Goal: Information Seeking & Learning: Check status

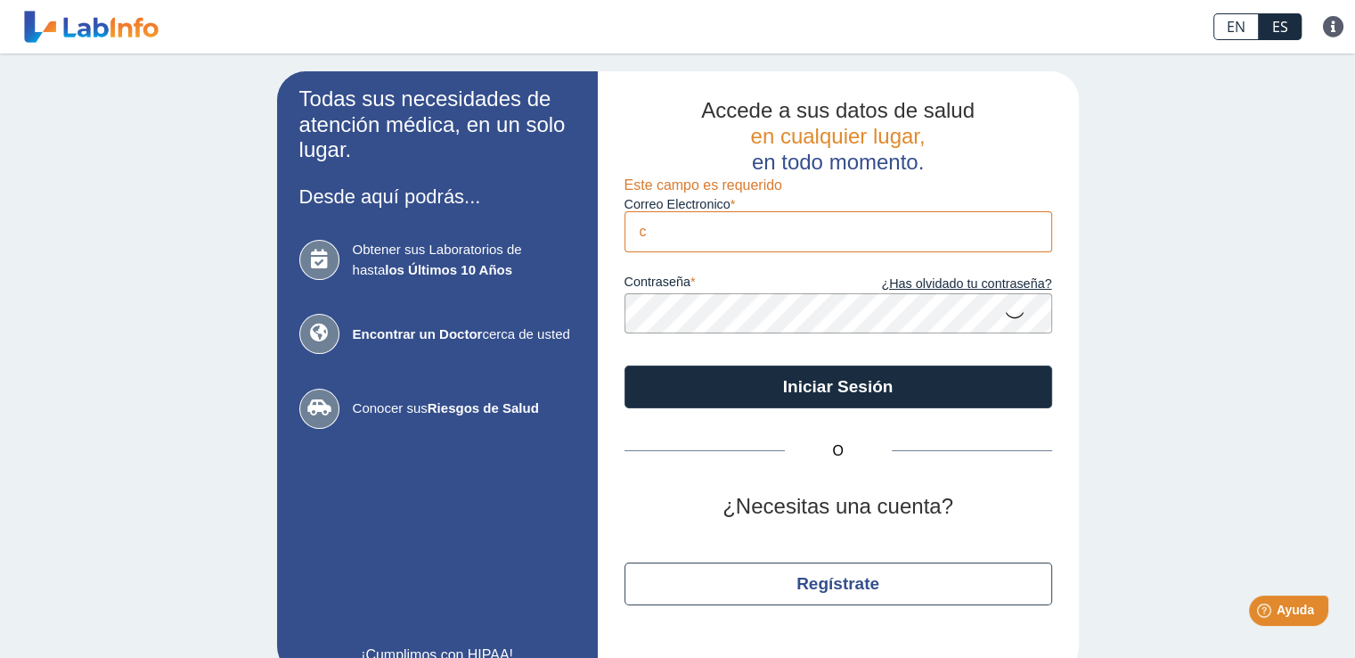
type input "[EMAIL_ADDRESS][DOMAIN_NAME]"
click at [625, 365] on button "Iniciar Sesión" at bounding box center [839, 386] width 428 height 43
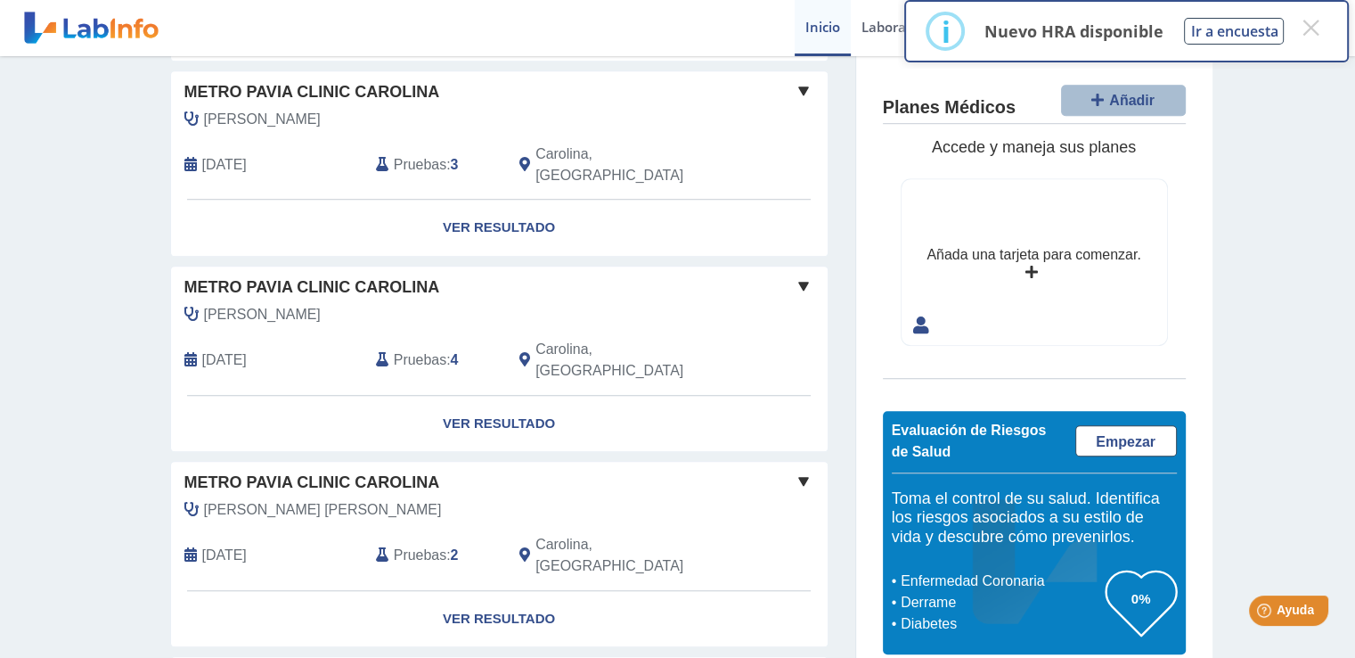
scroll to position [1318, 0]
click at [1301, 44] on div "i Nuevo HRA disponible Ir a encuesta ×" at bounding box center [1126, 31] width 401 height 39
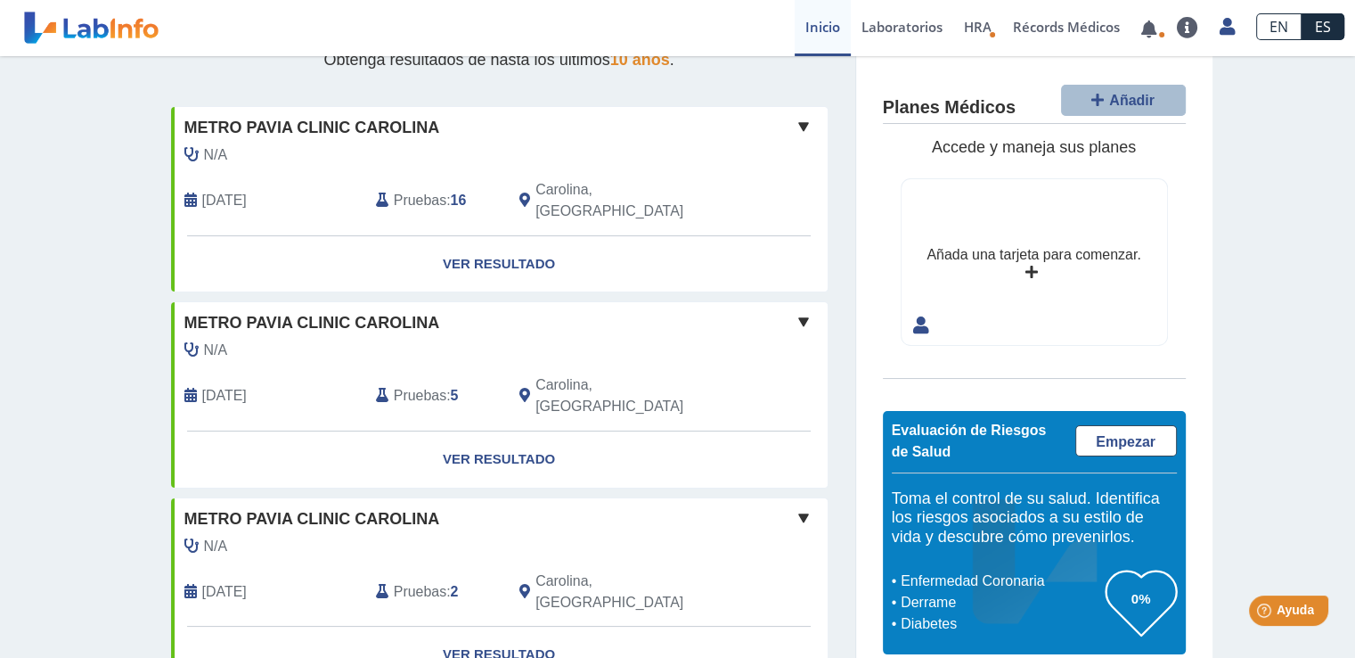
scroll to position [0, 0]
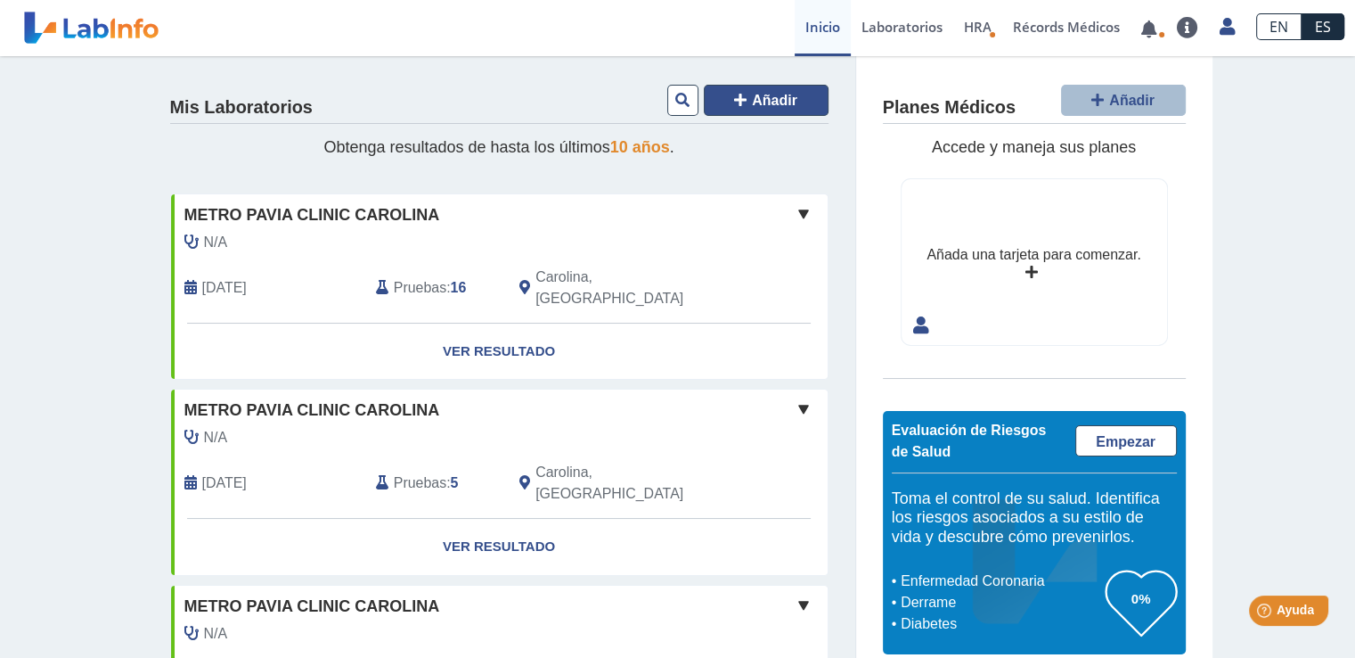
click at [781, 97] on span "Añadir" at bounding box center [774, 100] width 45 height 15
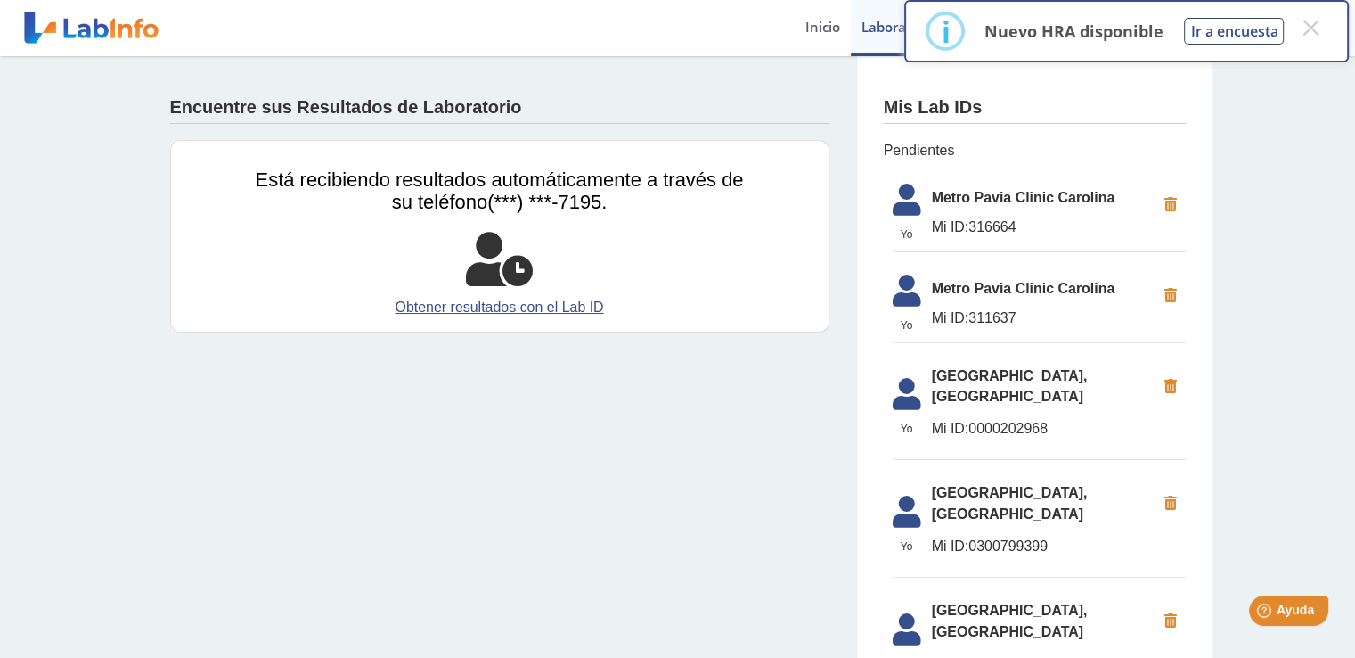
click at [984, 191] on span "Metro Pavia Clinic Carolina" at bounding box center [1044, 197] width 224 height 21
click at [983, 220] on span "Mi ID: 316664" at bounding box center [1044, 227] width 224 height 21
click at [1312, 29] on button "×" at bounding box center [1311, 28] width 32 height 32
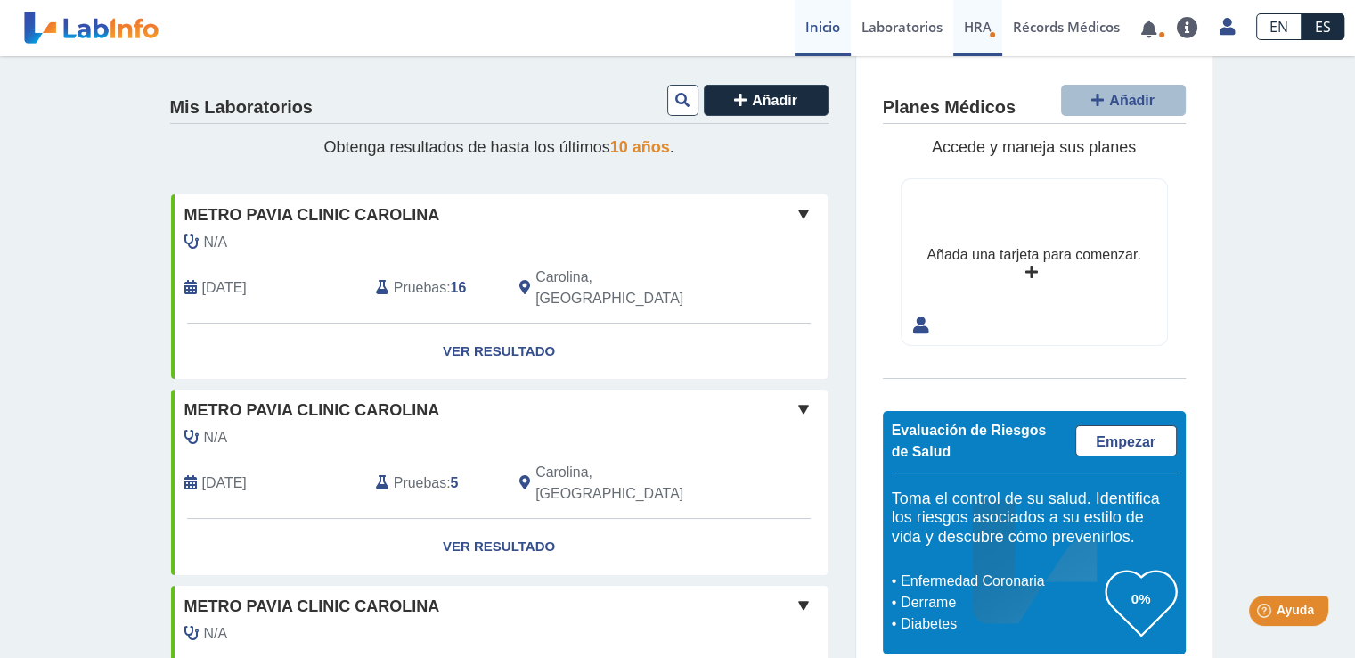
click at [994, 36] on icon "Health Risk Assessment" at bounding box center [992, 34] width 7 height 7
click at [900, 34] on link "Laboratorios" at bounding box center [902, 28] width 102 height 56
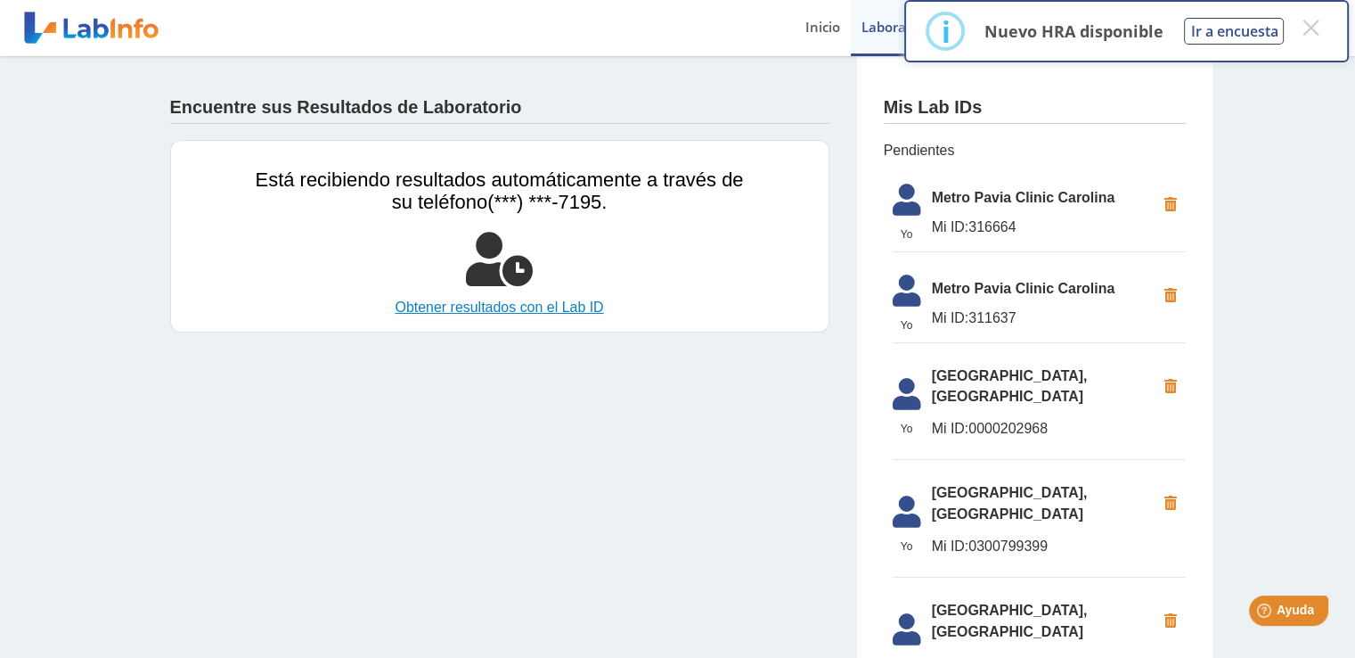
click at [549, 307] on link "Obtener resultados con el Lab ID" at bounding box center [500, 307] width 488 height 21
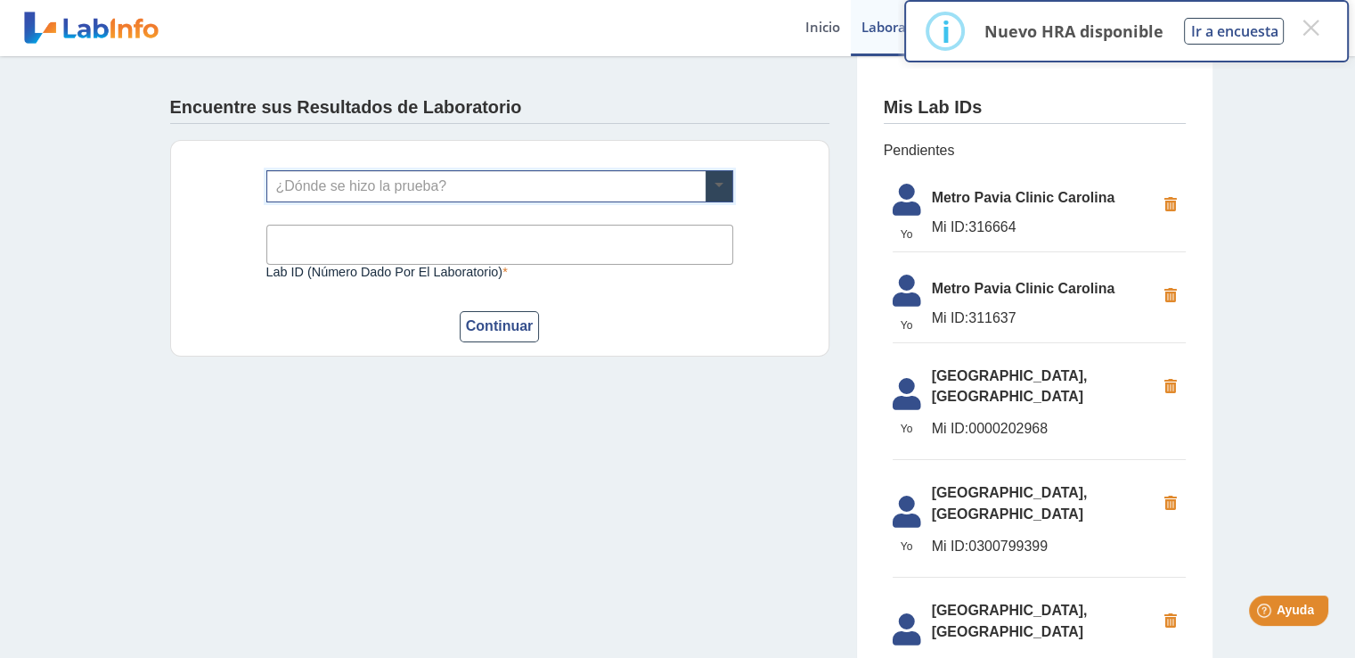
click at [708, 188] on span at bounding box center [719, 186] width 27 height 30
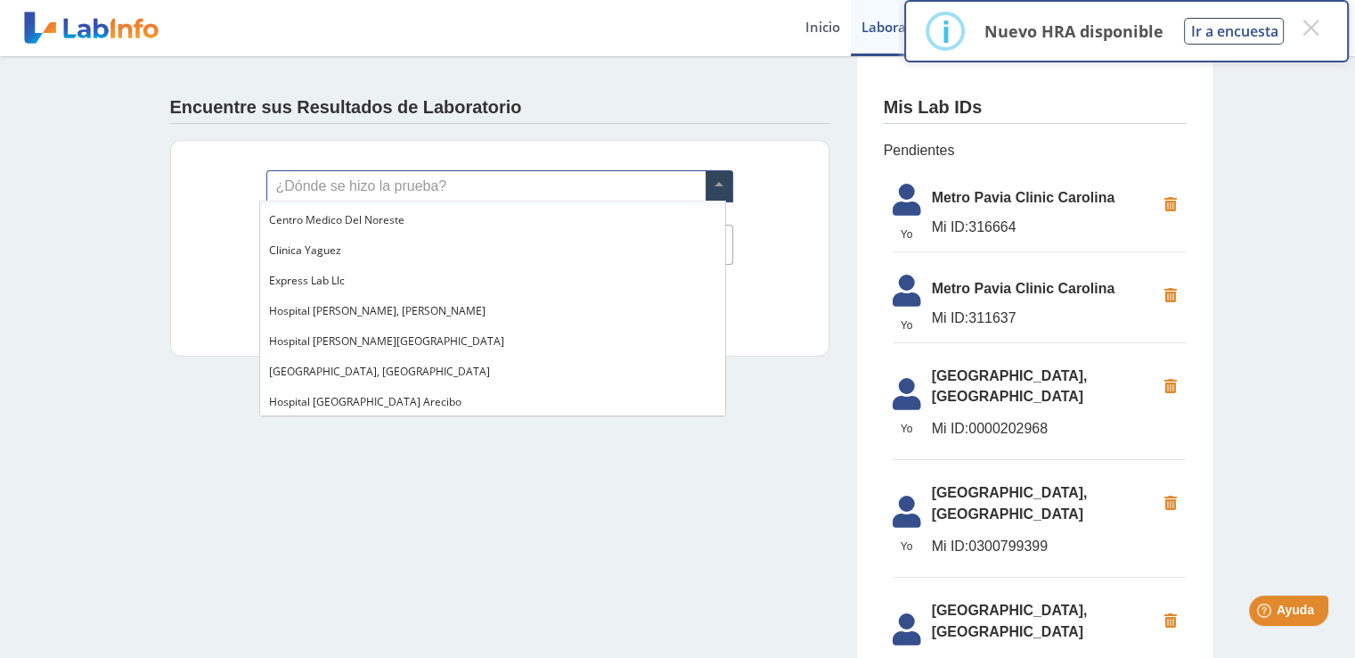
scroll to position [70, 0]
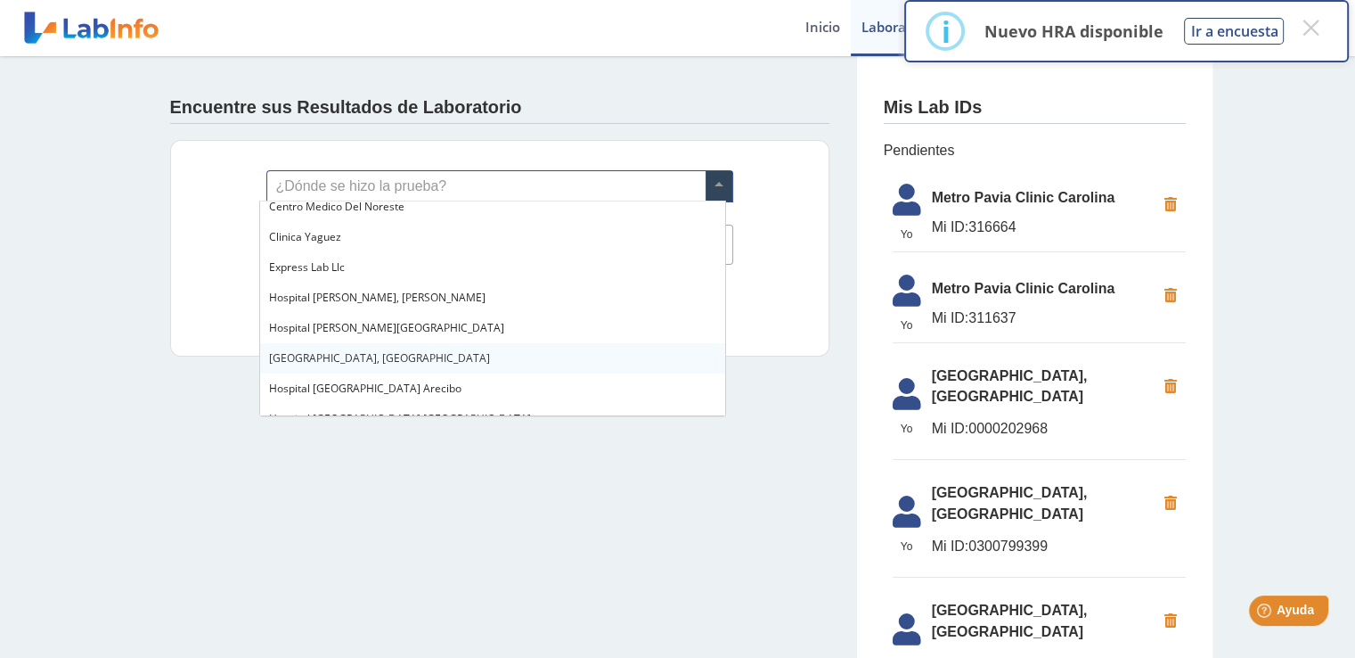
click at [435, 347] on div "[GEOGRAPHIC_DATA], [GEOGRAPHIC_DATA]" at bounding box center [492, 358] width 465 height 30
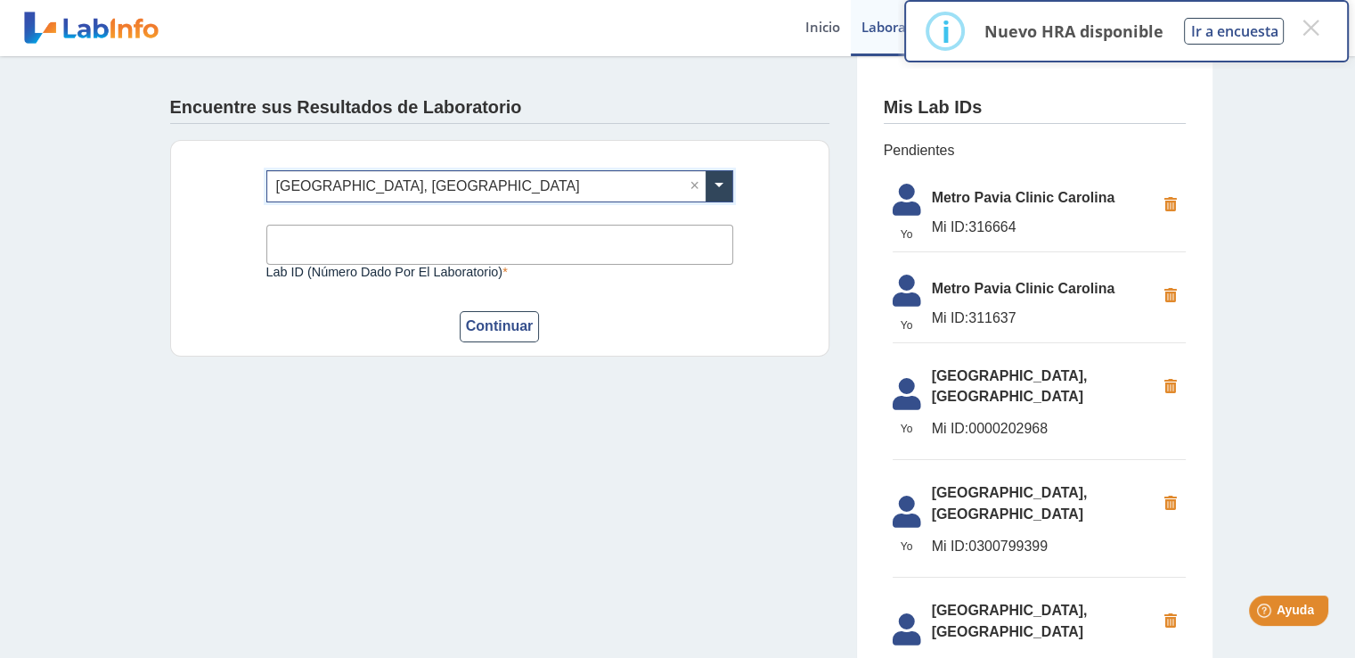
click at [397, 236] on input "Lab ID (número dado por el laboratorio)" at bounding box center [499, 245] width 467 height 40
type input "0000202968"
click at [488, 321] on button "Continuar" at bounding box center [500, 326] width 80 height 31
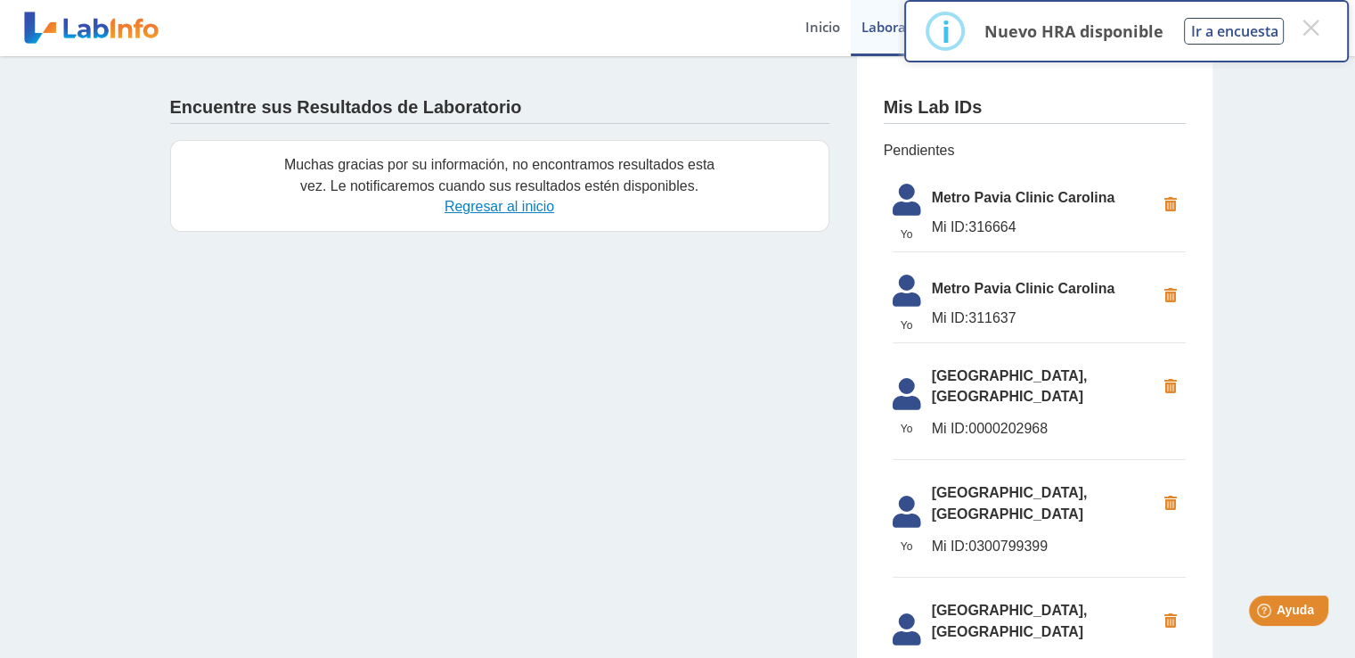
click at [521, 210] on link "Regresar al inicio" at bounding box center [500, 206] width 110 height 15
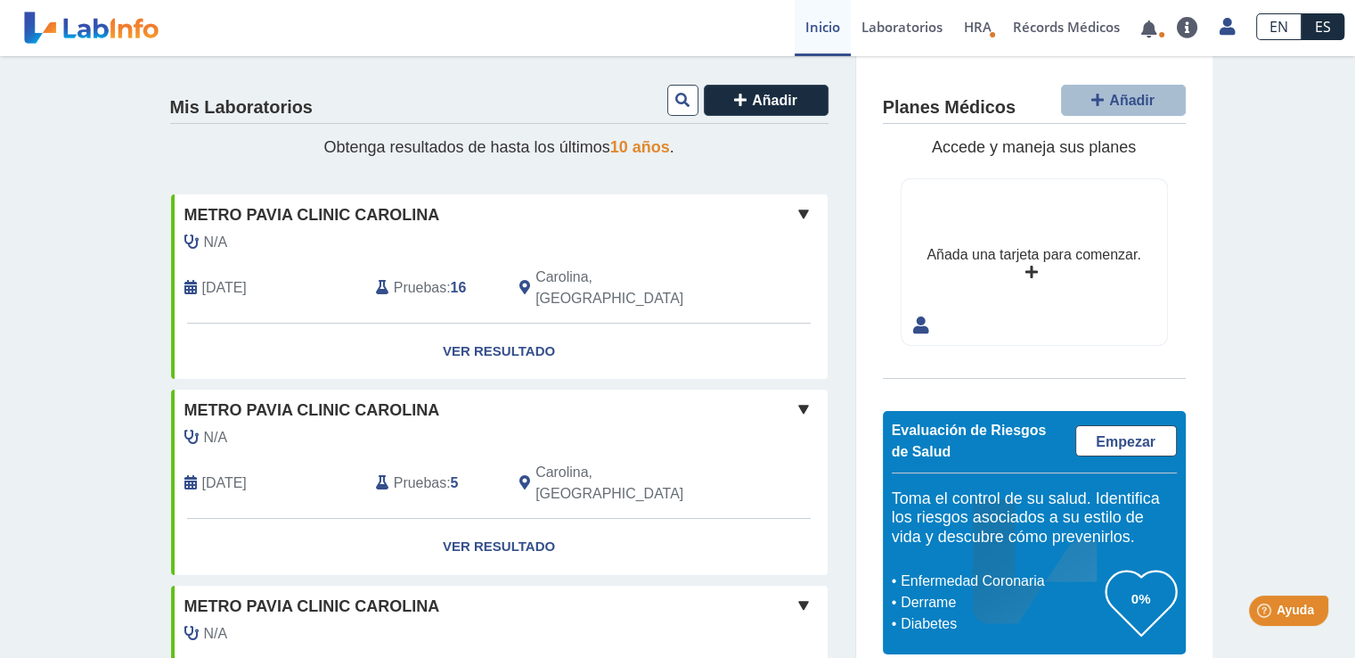
click at [915, 25] on link "Laboratorios" at bounding box center [902, 28] width 102 height 56
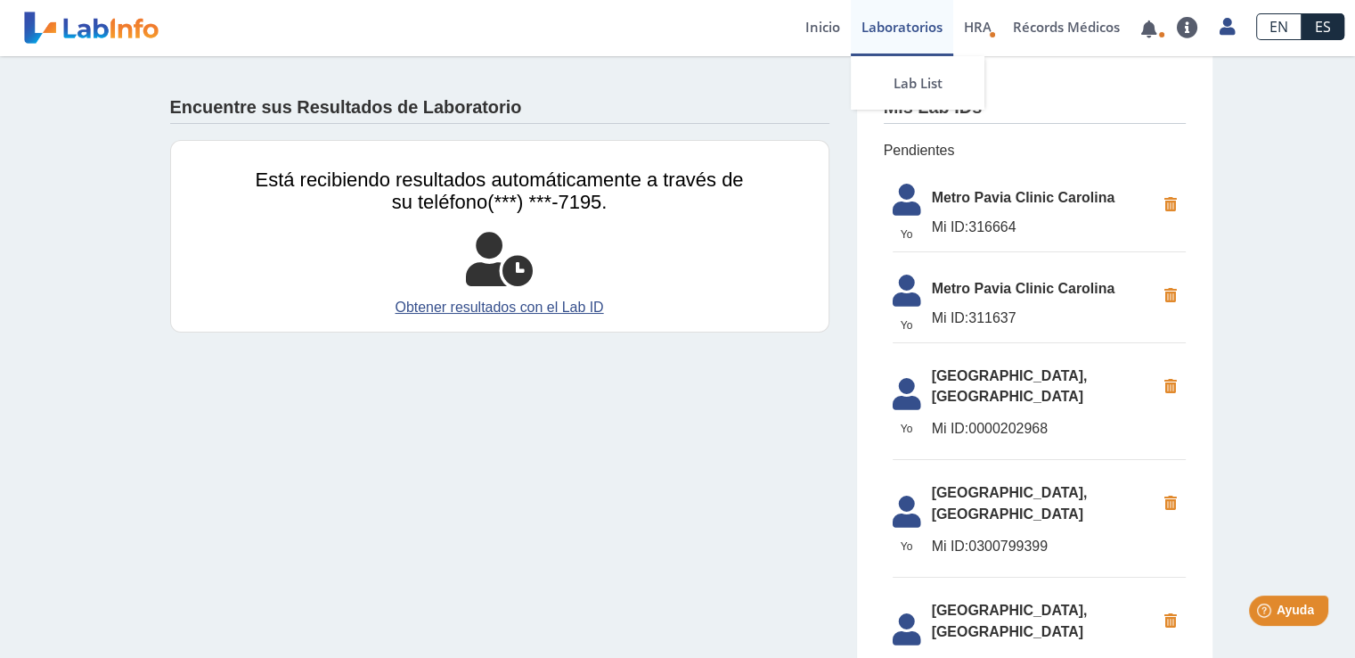
click at [556, 307] on link "Obtener resultados con el Lab ID" at bounding box center [500, 307] width 488 height 21
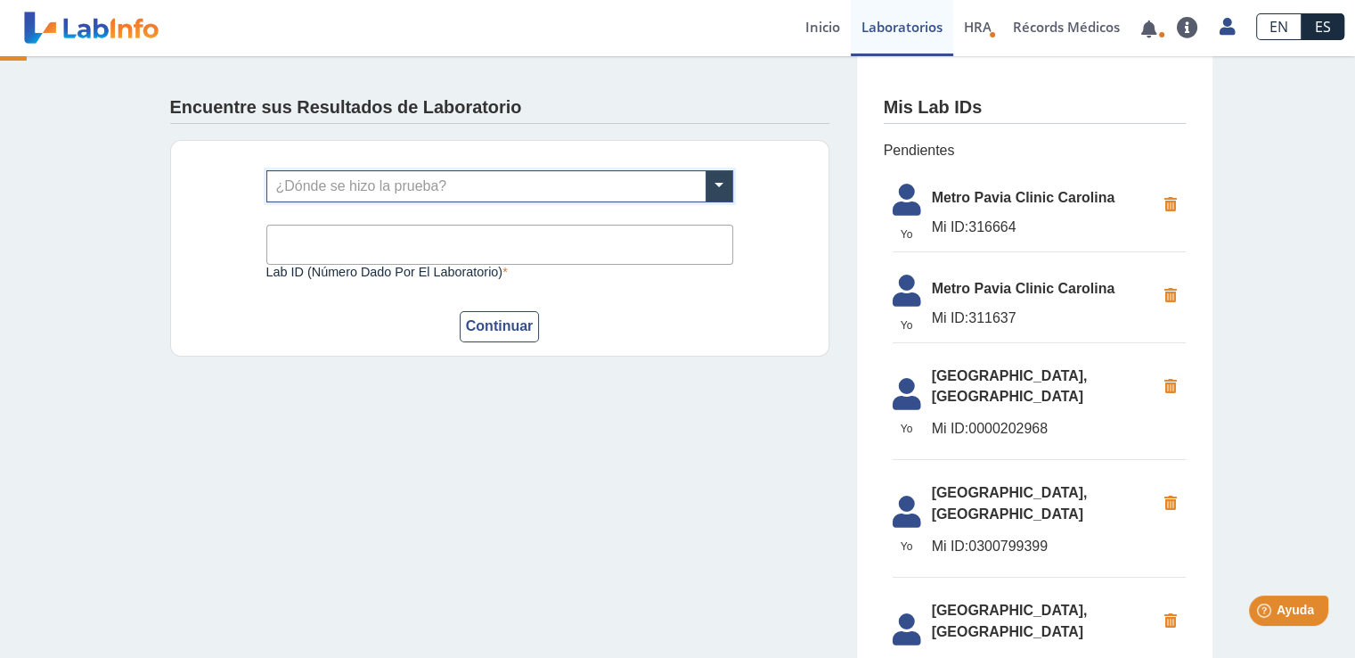
click at [490, 189] on input "text" at bounding box center [499, 186] width 465 height 30
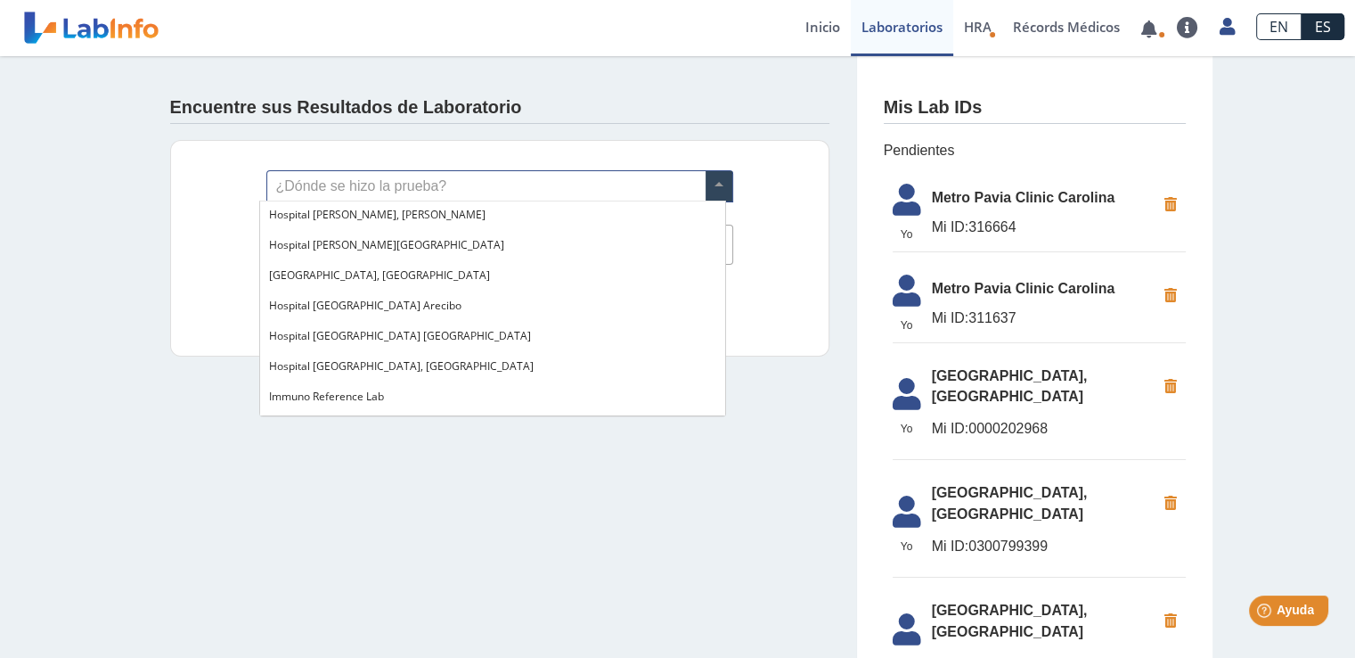
scroll to position [154, 0]
click at [465, 273] on div "[GEOGRAPHIC_DATA], [GEOGRAPHIC_DATA]" at bounding box center [492, 274] width 465 height 30
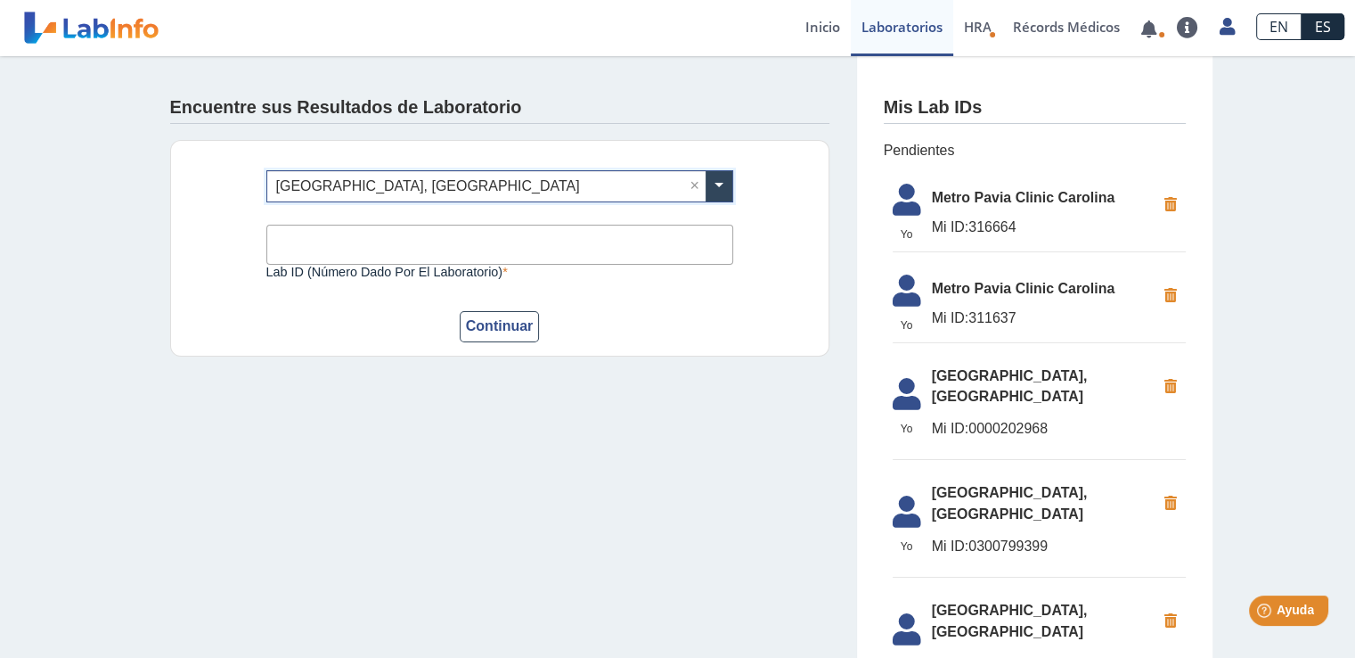
click at [470, 265] on label "Lab ID (número dado por el laboratorio)" at bounding box center [499, 272] width 467 height 14
click at [470, 264] on input "Lab ID (número dado por el laboratorio)" at bounding box center [499, 245] width 467 height 40
type input "0300851361"
click at [511, 323] on button "Continuar" at bounding box center [500, 326] width 80 height 31
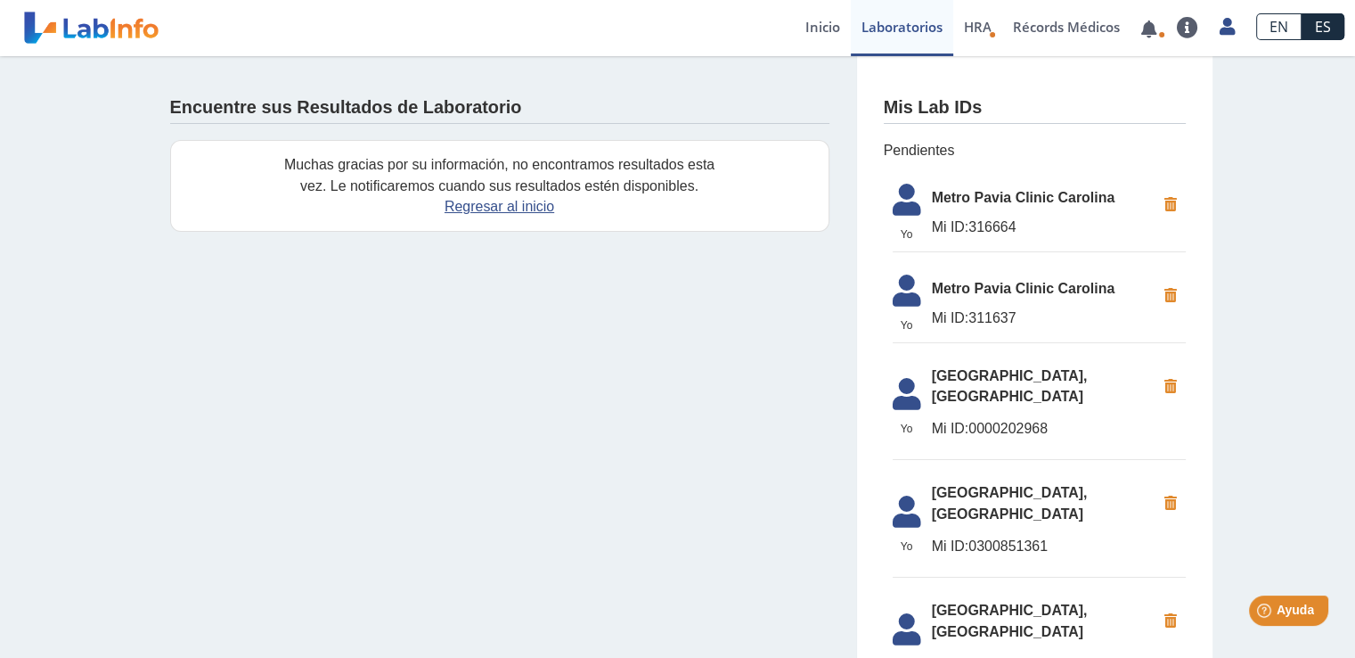
click at [966, 192] on span "Metro Pavia Clinic Carolina" at bounding box center [1044, 197] width 224 height 21
click at [968, 271] on li "Yo Yo Metro Pavia Clinic Carolina Mi ID: 311637" at bounding box center [1039, 305] width 293 height 78
click at [968, 365] on span "[GEOGRAPHIC_DATA], [GEOGRAPHIC_DATA]" at bounding box center [1044, 386] width 224 height 43
click at [961, 432] on span "Mi ID: 0000202968" at bounding box center [1044, 428] width 224 height 21
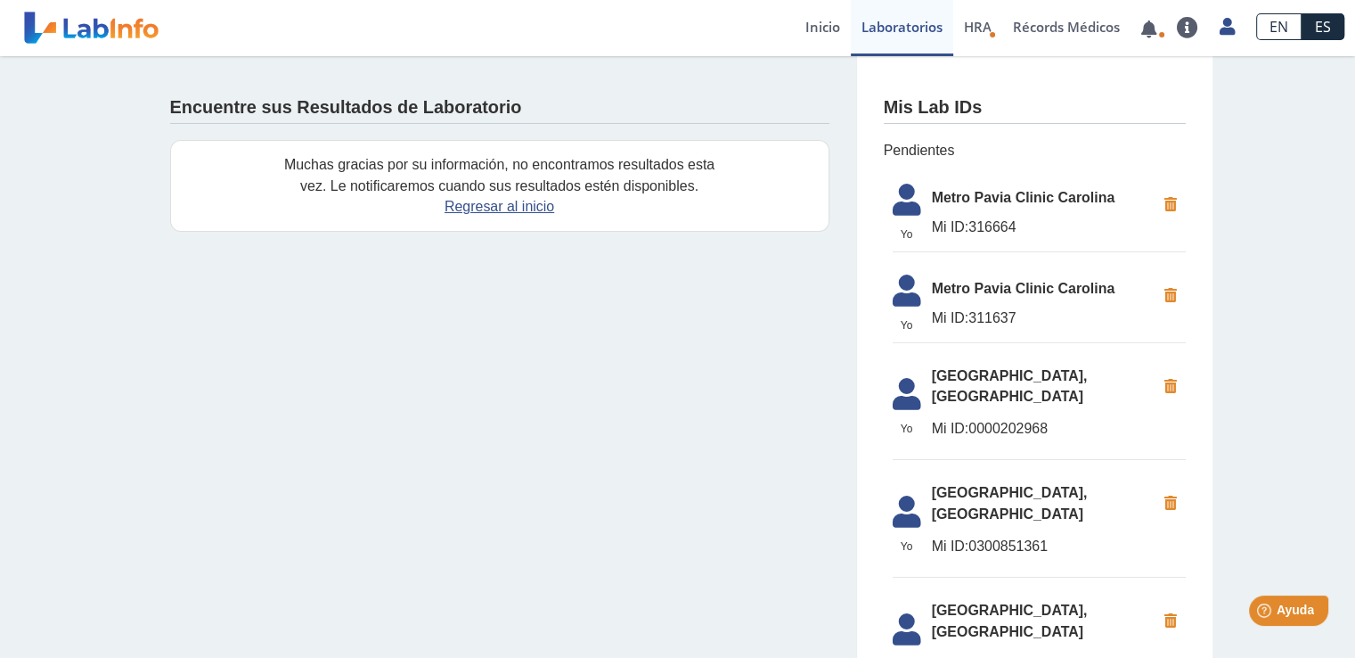
click at [961, 432] on span "Mi ID: 0000202968" at bounding box center [1044, 428] width 224 height 21
